Goal: Find specific page/section: Find specific page/section

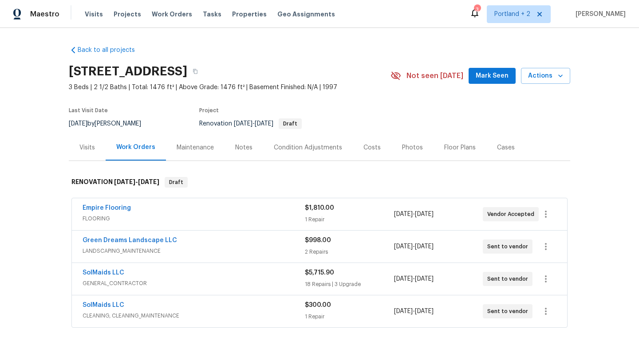
scroll to position [119, 0]
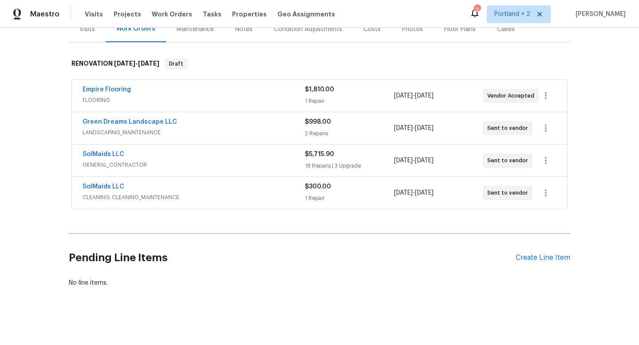
click at [476, 12] on div "3" at bounding box center [477, 9] width 6 height 9
click at [476, 15] on icon at bounding box center [474, 13] width 7 height 9
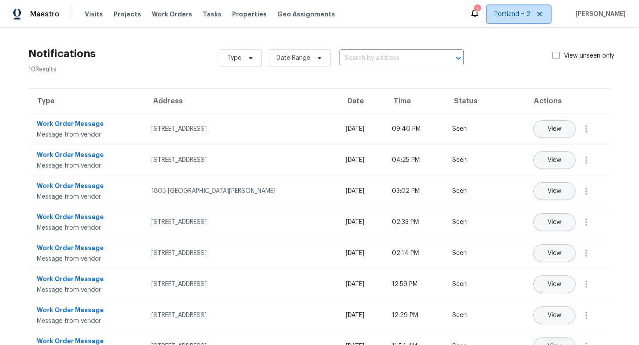
click at [497, 17] on span "Portland + 2" at bounding box center [512, 14] width 36 height 9
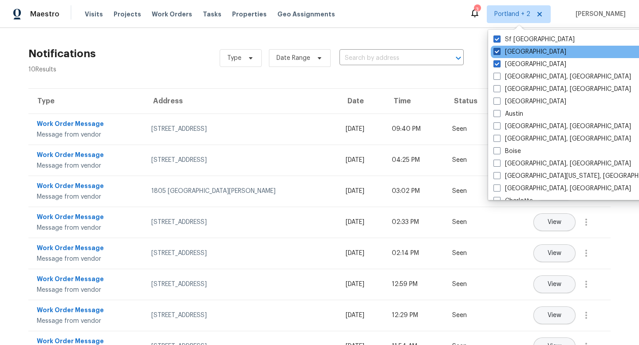
click at [510, 53] on label "[GEOGRAPHIC_DATA]" at bounding box center [530, 51] width 73 height 9
click at [499, 53] on input "[GEOGRAPHIC_DATA]" at bounding box center [497, 50] width 6 height 6
checkbox input "false"
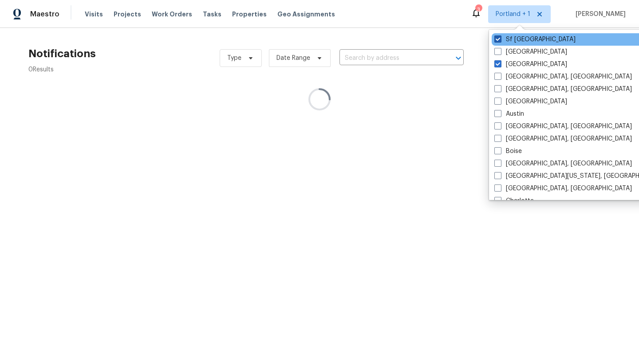
click at [511, 40] on label "Sf [GEOGRAPHIC_DATA]" at bounding box center [534, 39] width 81 height 9
click at [500, 40] on input "Sf [GEOGRAPHIC_DATA]" at bounding box center [497, 38] width 6 height 6
checkbox input "false"
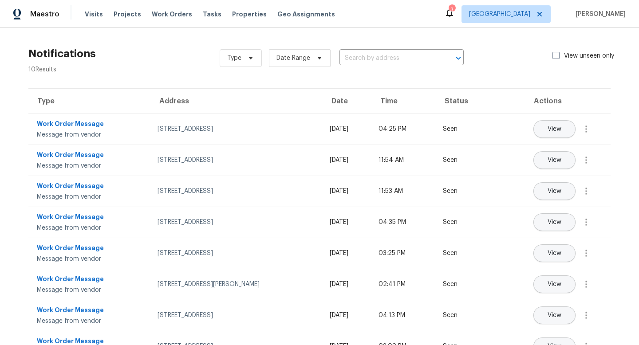
click at [446, 16] on div "Maestro Visits Projects Work Orders Tasks Properties Geo Assignments 3 [GEOGRAP…" at bounding box center [319, 14] width 639 height 28
click at [557, 54] on span at bounding box center [556, 55] width 7 height 7
click at [557, 54] on input "View unseen only" at bounding box center [556, 54] width 6 height 6
checkbox input "true"
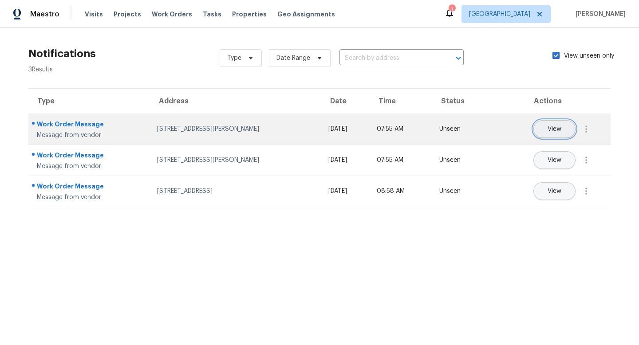
click at [558, 129] on span "View" at bounding box center [555, 129] width 14 height 7
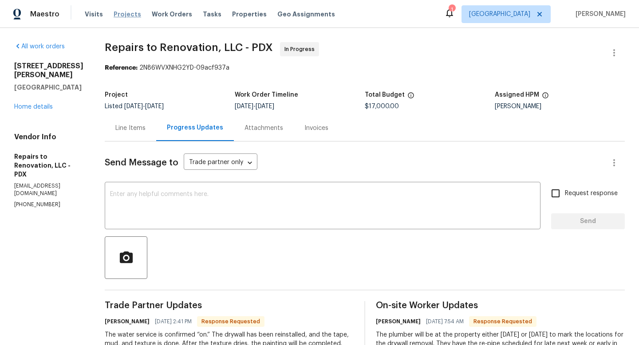
click at [131, 16] on span "Projects" at bounding box center [128, 14] width 28 height 9
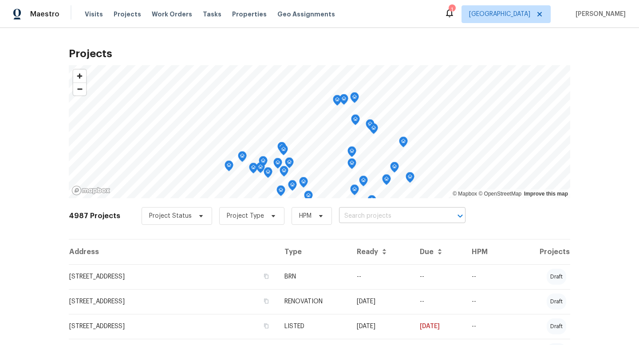
click at [373, 216] on input "text" at bounding box center [390, 217] width 102 height 14
type input "14308"
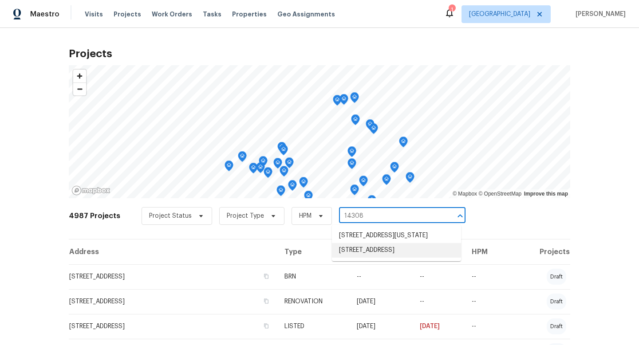
click at [402, 258] on li "[STREET_ADDRESS]" at bounding box center [396, 250] width 129 height 15
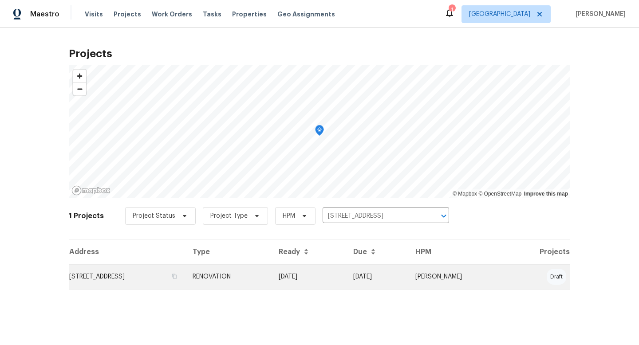
click at [129, 277] on td "[STREET_ADDRESS]" at bounding box center [127, 277] width 117 height 25
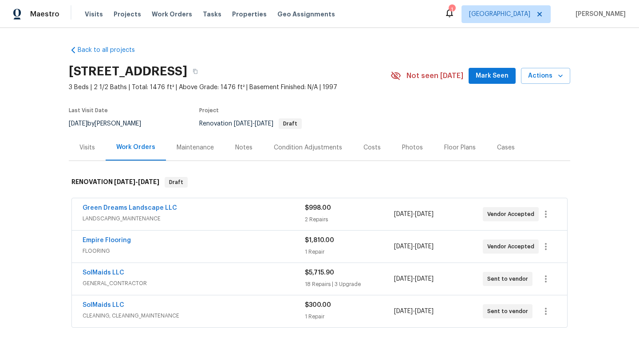
scroll to position [20, 0]
